Goal: Navigation & Orientation: Find specific page/section

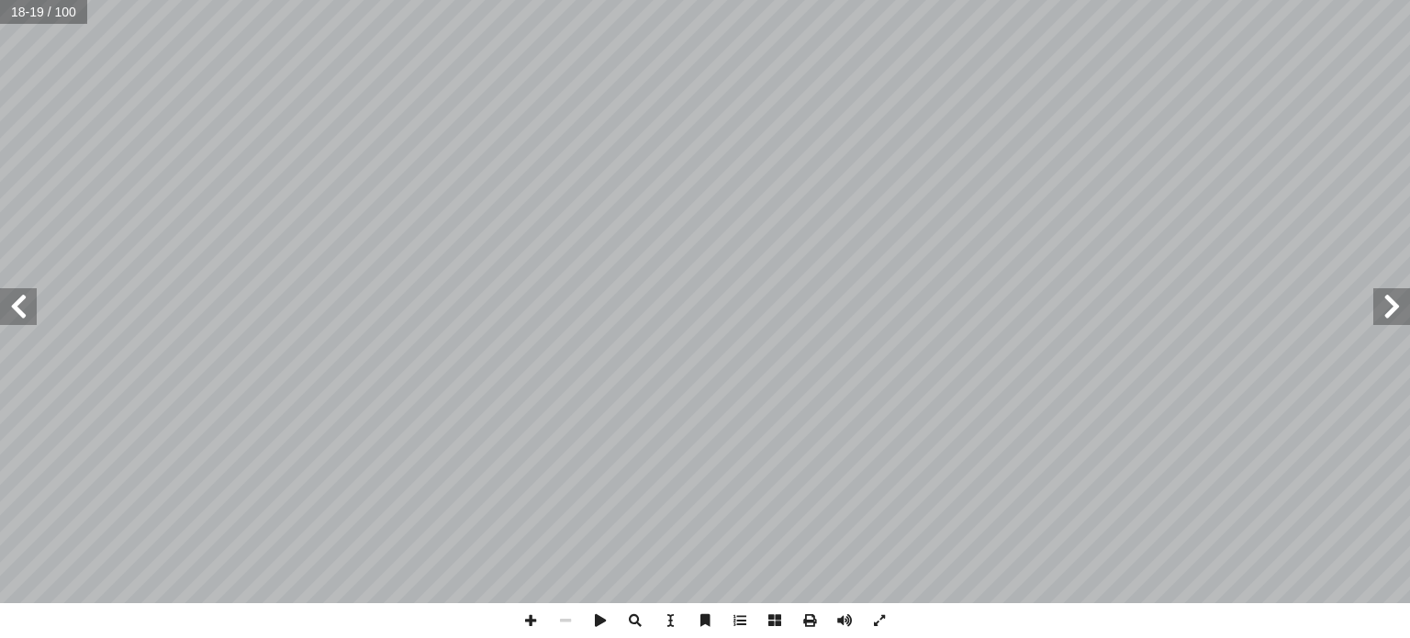
click at [1394, 320] on span at bounding box center [1391, 306] width 37 height 37
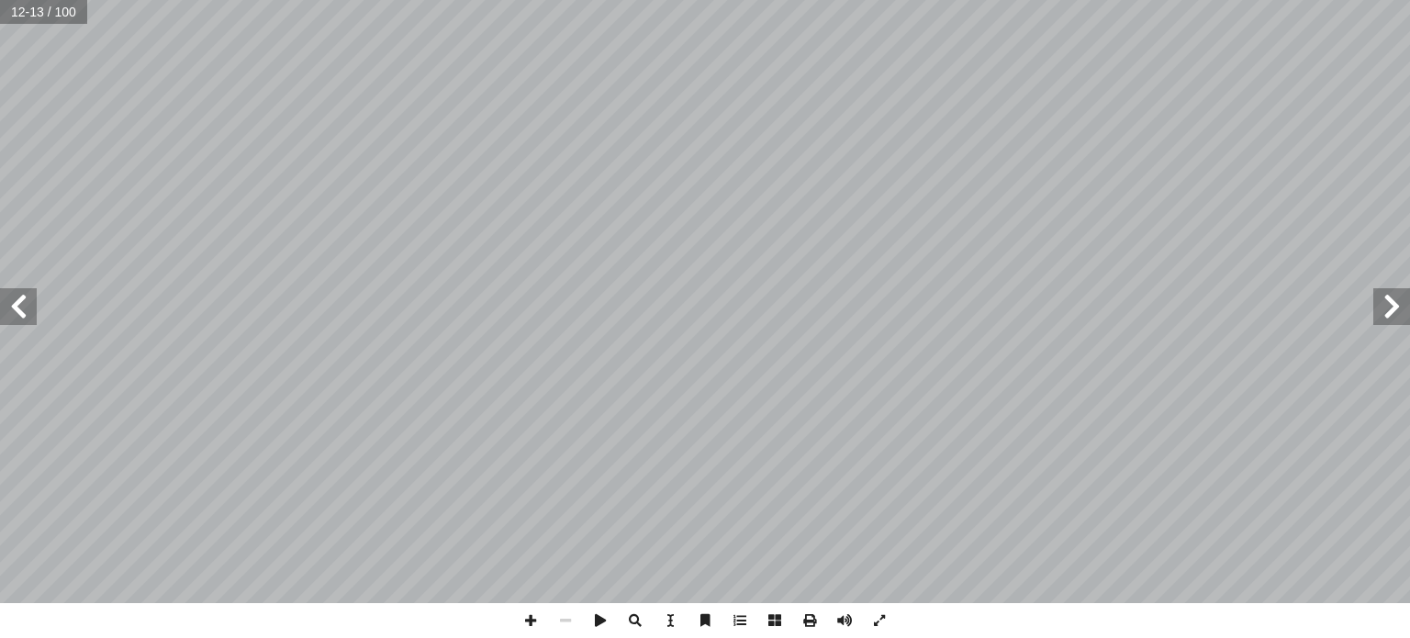
click at [1394, 320] on span at bounding box center [1391, 306] width 37 height 37
click at [1404, 307] on span at bounding box center [1391, 306] width 37 height 37
